Goal: Navigation & Orientation: Find specific page/section

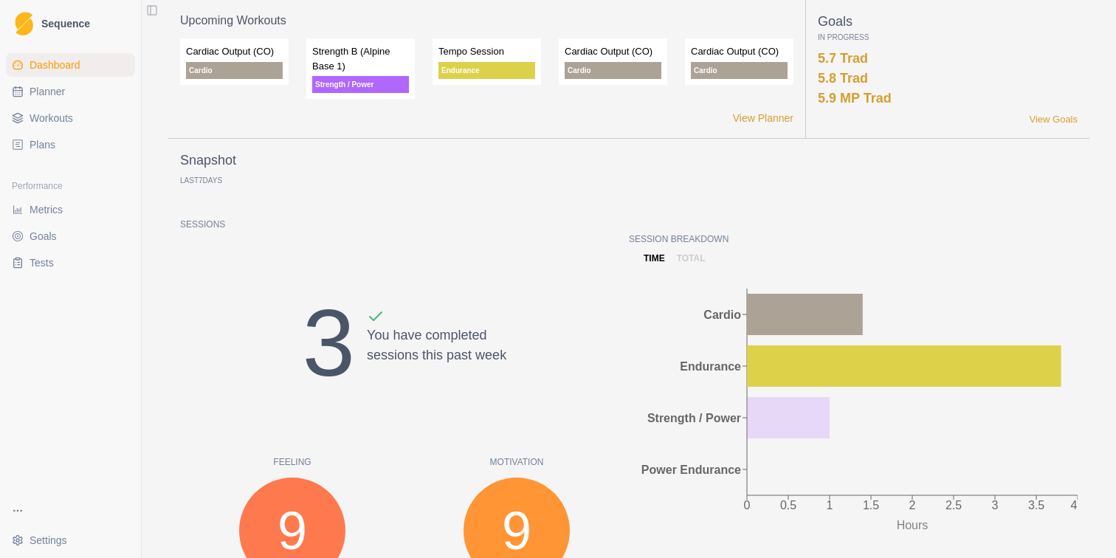
click at [63, 96] on span "Planner" at bounding box center [47, 91] width 35 height 15
select select "month"
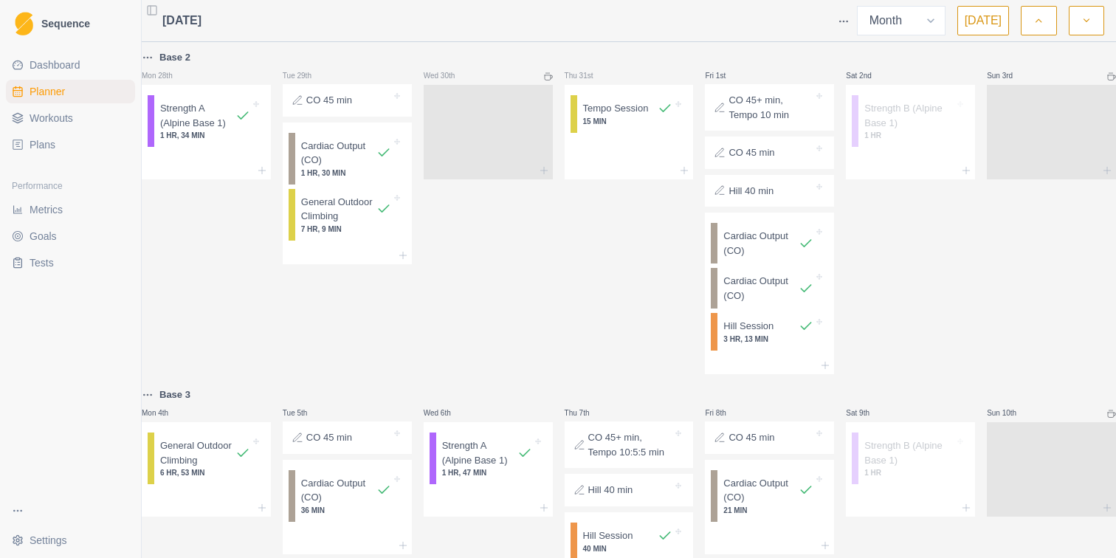
click at [52, 92] on span "Planner" at bounding box center [47, 91] width 35 height 15
click at [47, 140] on span "Plans" at bounding box center [43, 144] width 26 height 15
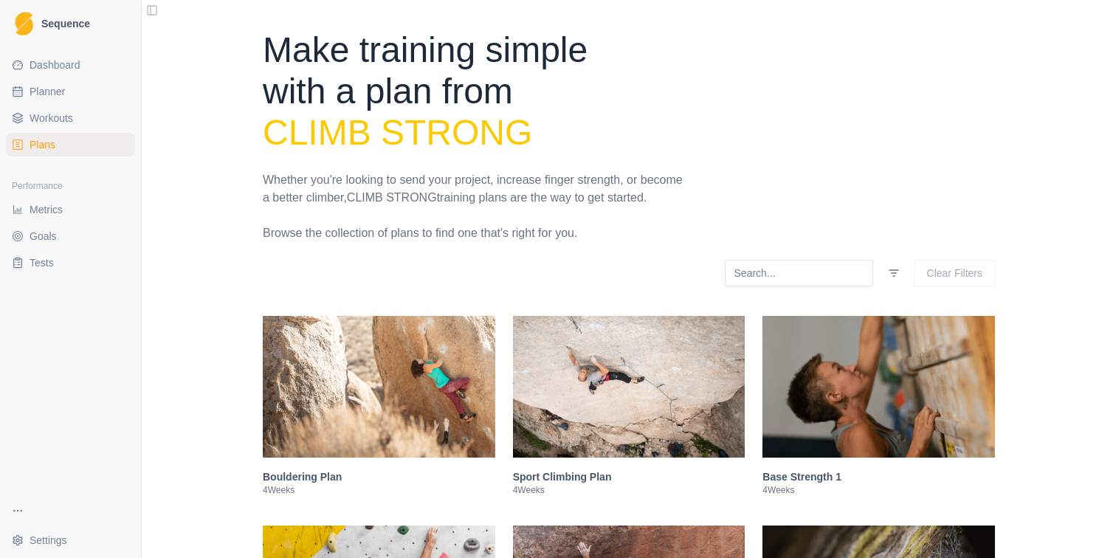
click at [49, 121] on span "Workouts" at bounding box center [52, 118] width 44 height 15
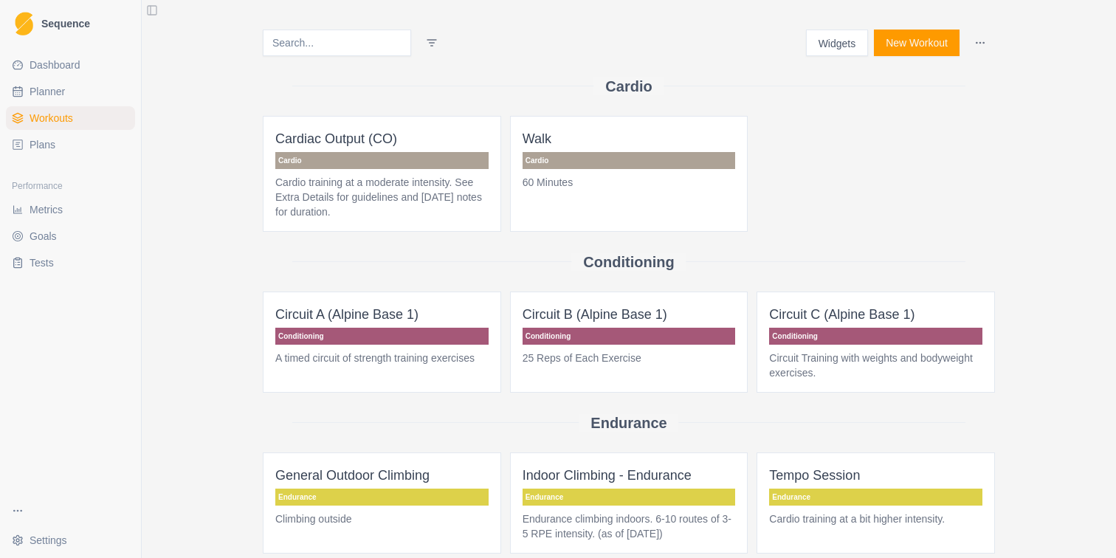
click at [48, 152] on link "Plans" at bounding box center [70, 145] width 129 height 24
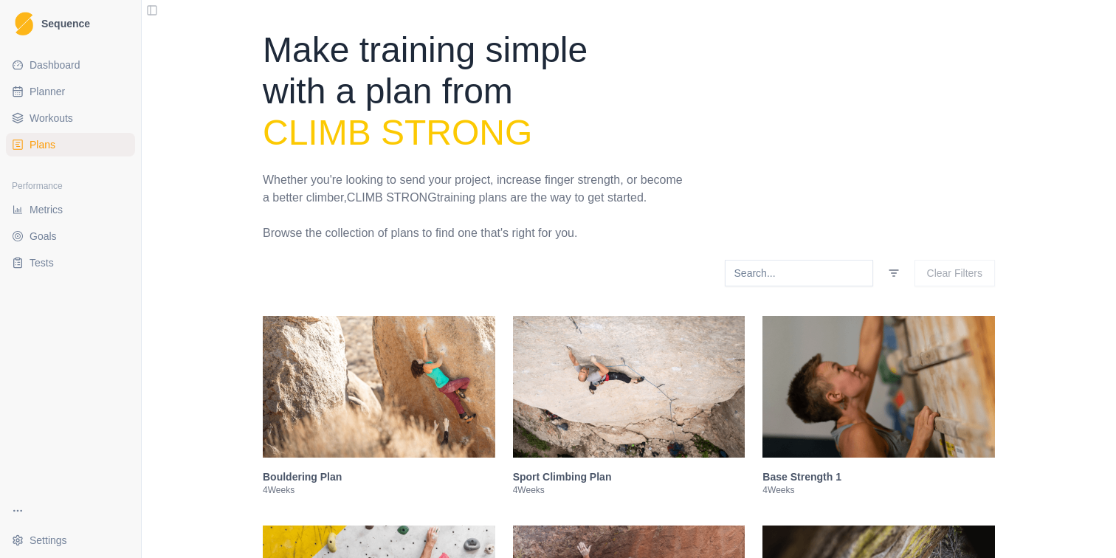
click at [61, 99] on link "Planner" at bounding box center [70, 92] width 129 height 24
select select "month"
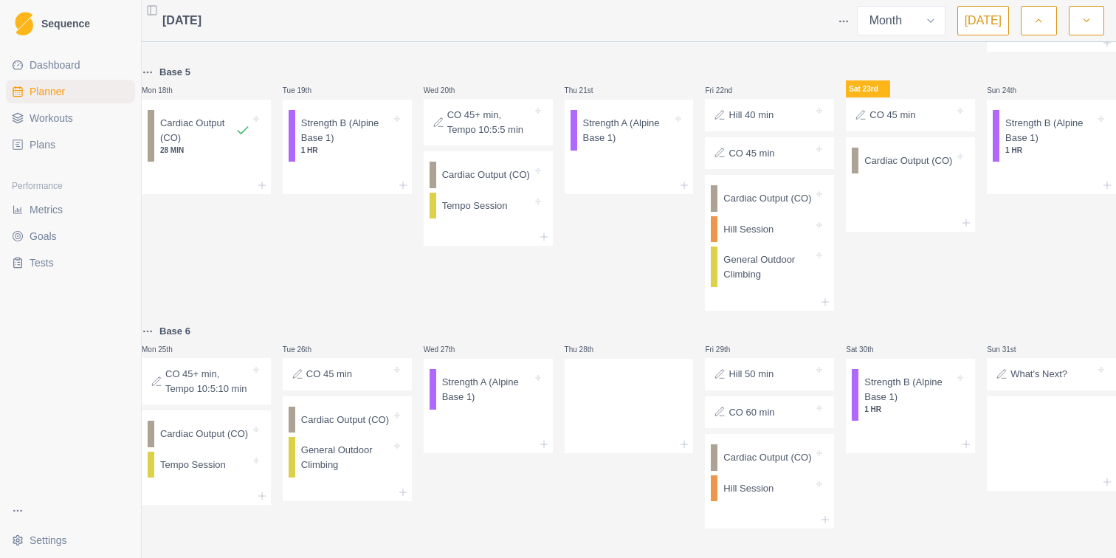
scroll to position [1005, 0]
